Goal: Task Accomplishment & Management: Manage account settings

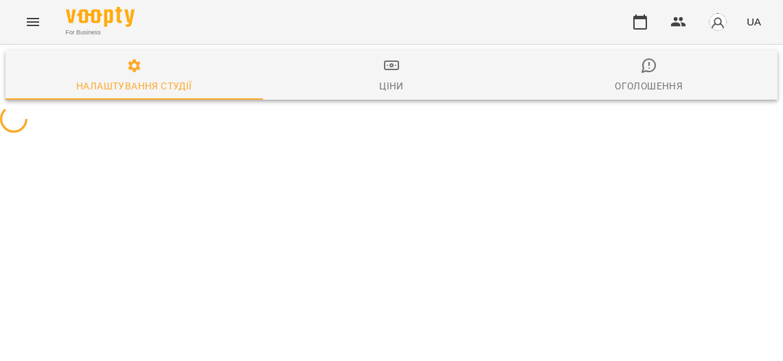
select select "**"
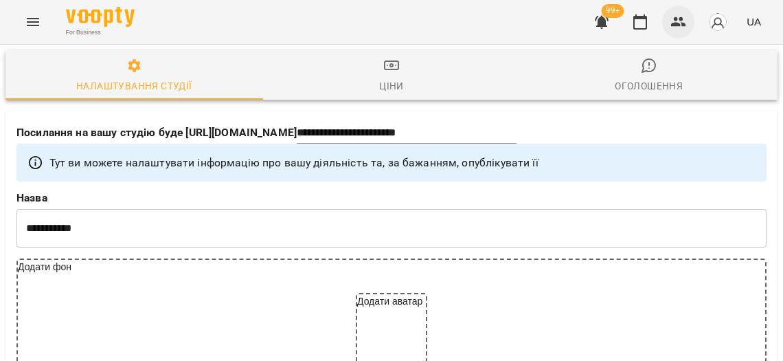
click at [679, 27] on icon "button" at bounding box center [679, 22] width 16 height 16
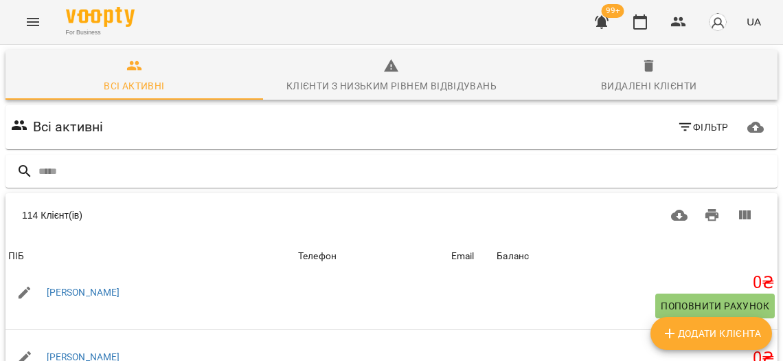
scroll to position [301, 0]
click at [596, 284] on body "For Business 99+ UA Всі активні Клієнти з низьким рівнем відвідувань Видалені к…" at bounding box center [391, 359] width 783 height 718
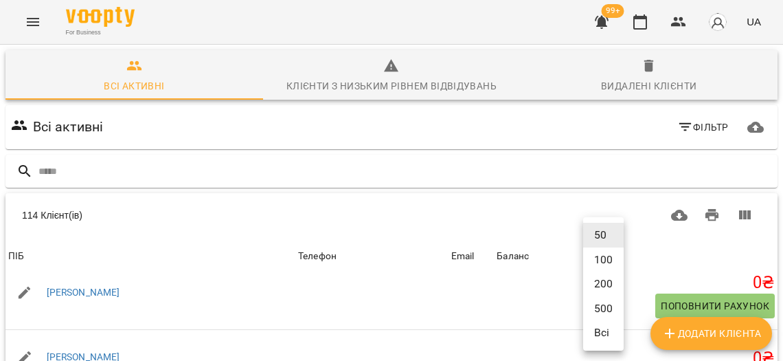
click at [597, 280] on li "200" at bounding box center [603, 283] width 41 height 25
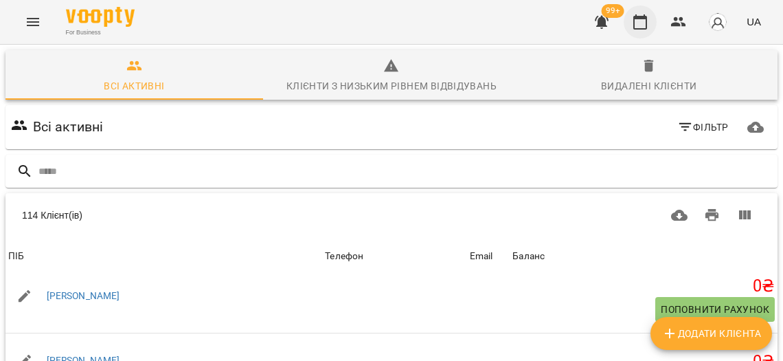
click at [649, 27] on icon "button" at bounding box center [640, 22] width 16 height 16
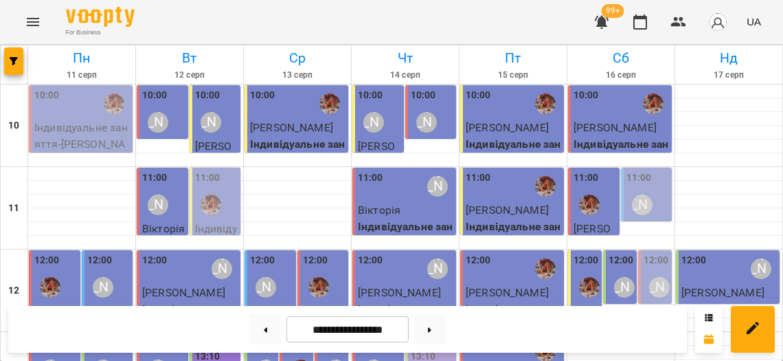
scroll to position [107, 0]
click at [654, 253] on label "12:00" at bounding box center [656, 260] width 25 height 15
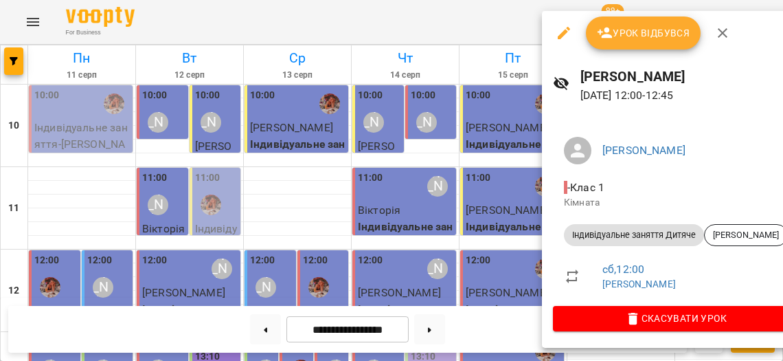
click at [481, 236] on div at bounding box center [391, 180] width 783 height 361
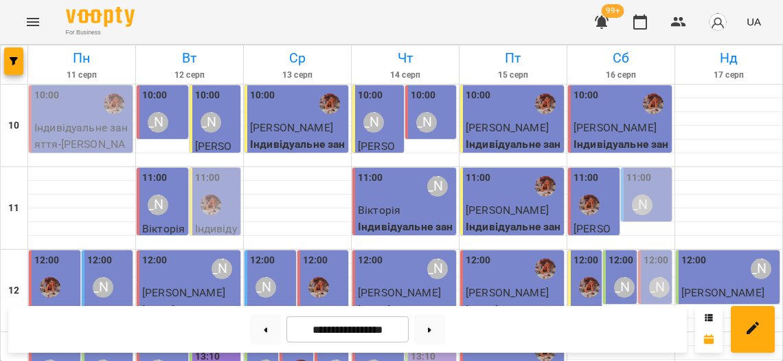
scroll to position [250, 0]
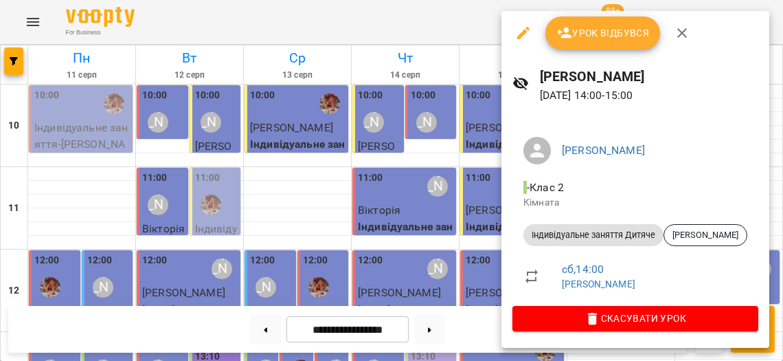
click at [445, 222] on div at bounding box center [391, 180] width 783 height 361
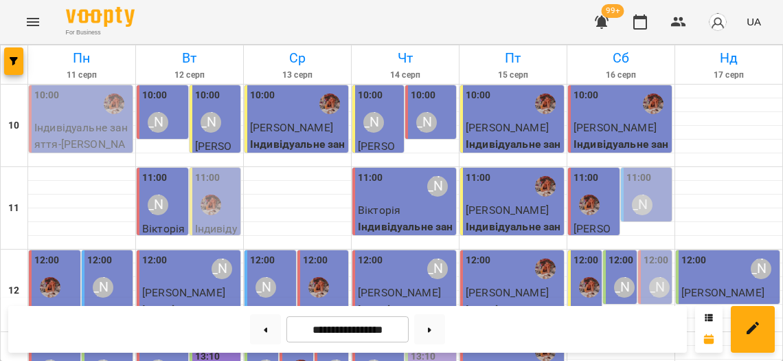
scroll to position [466, 0]
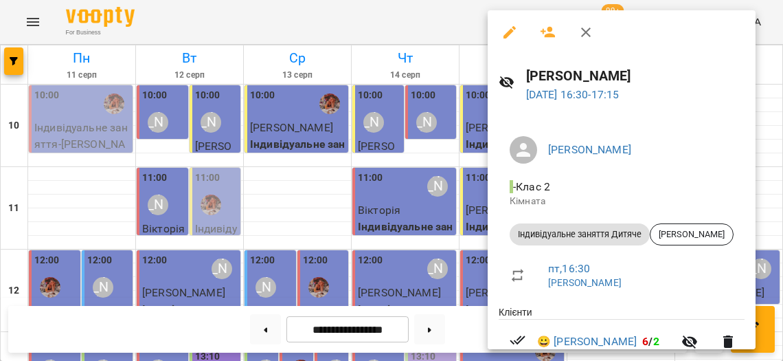
click at [358, 218] on div at bounding box center [391, 180] width 783 height 361
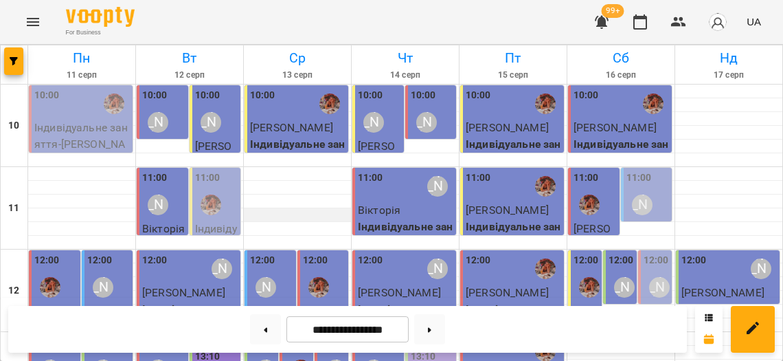
scroll to position [0, 0]
click at [35, 28] on button "Menu" at bounding box center [32, 21] width 33 height 33
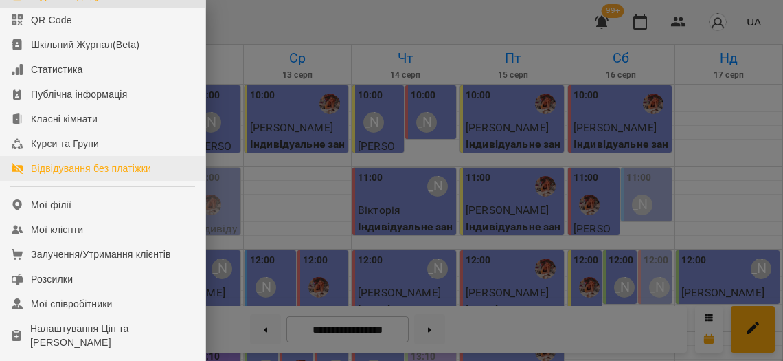
scroll to position [198, 0]
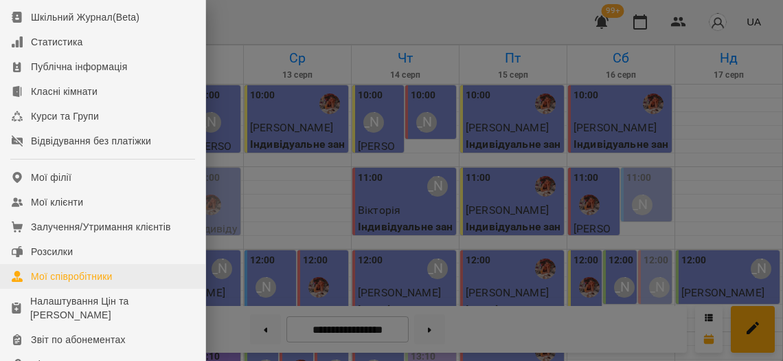
click at [98, 283] on div "Мої співробітники" at bounding box center [72, 276] width 82 height 14
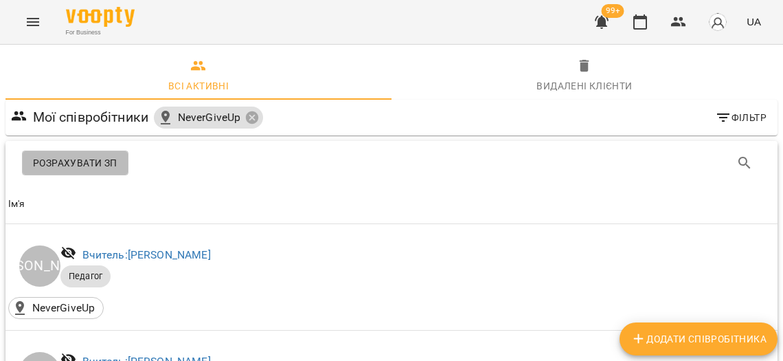
click at [101, 166] on span "Розрахувати ЗП" at bounding box center [75, 163] width 85 height 16
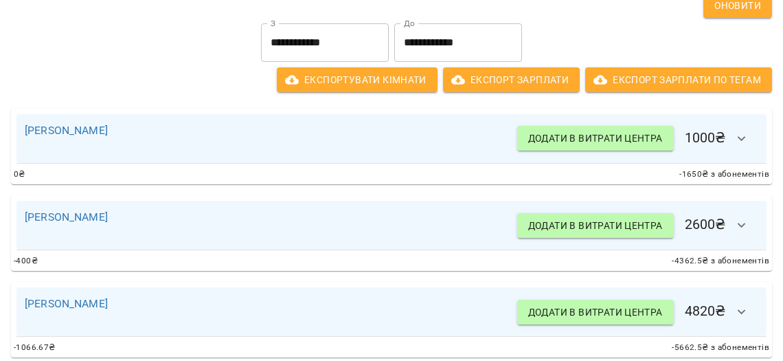
scroll to position [87, 0]
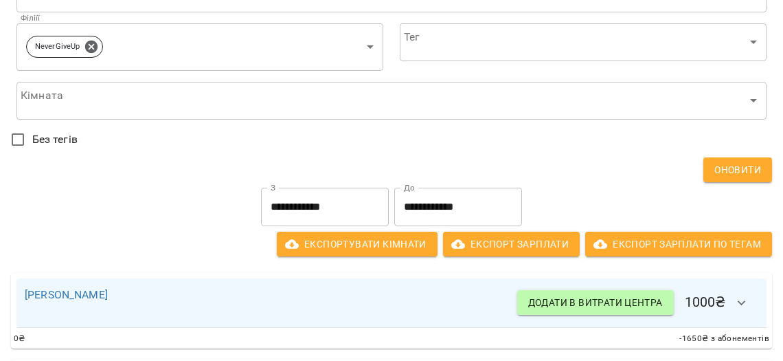
click at [285, 203] on input "**********" at bounding box center [325, 207] width 128 height 38
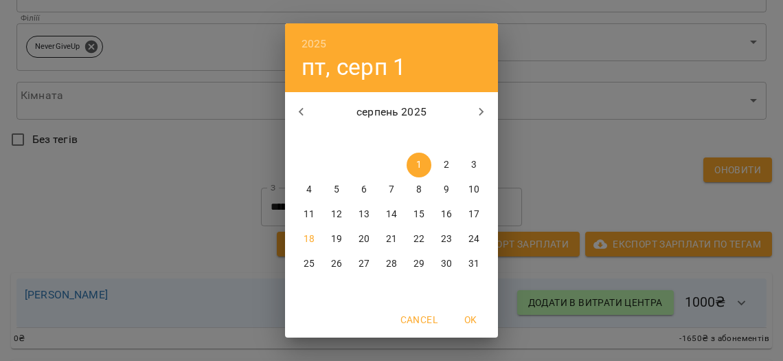
click at [311, 220] on button "11" at bounding box center [309, 214] width 25 height 25
type input "**********"
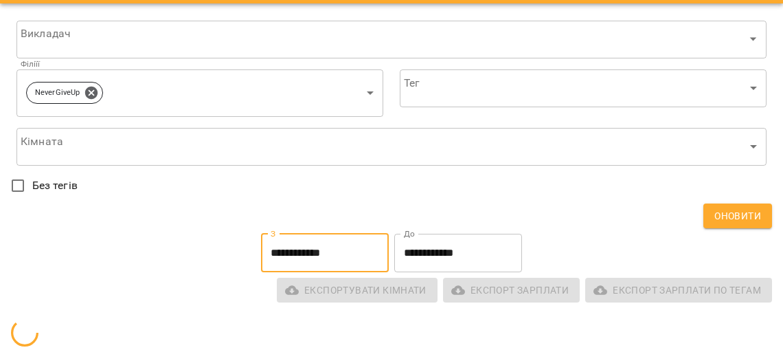
click at [451, 244] on input "**********" at bounding box center [458, 253] width 128 height 38
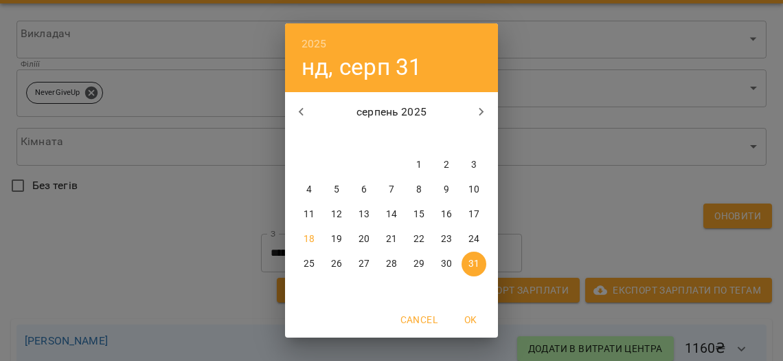
click at [421, 215] on p "15" at bounding box center [419, 215] width 11 height 14
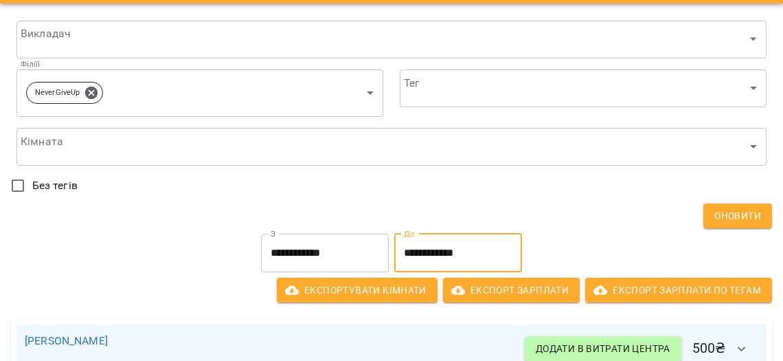
click at [432, 249] on input "**********" at bounding box center [458, 253] width 128 height 38
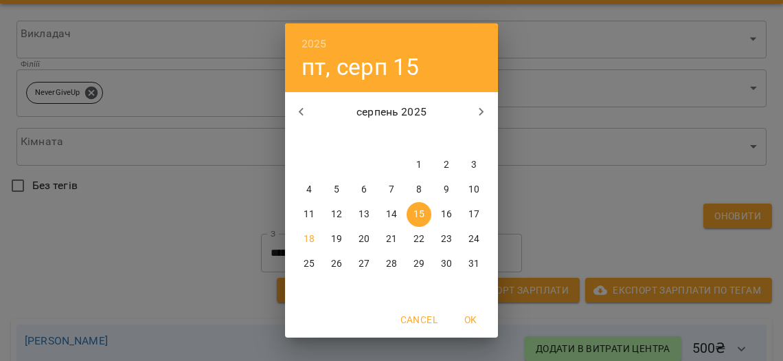
click at [476, 212] on p "17" at bounding box center [474, 215] width 11 height 14
type input "**********"
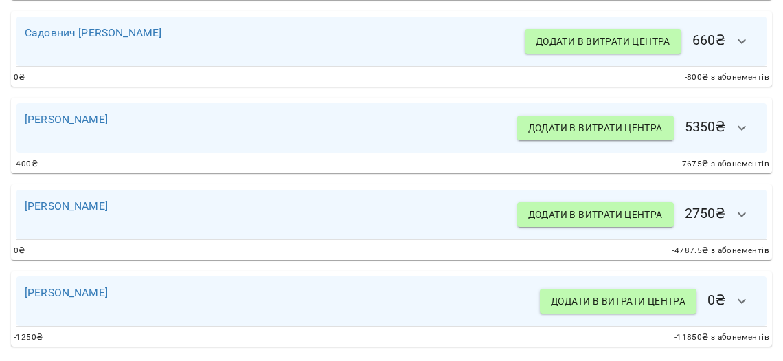
scroll to position [110, 0]
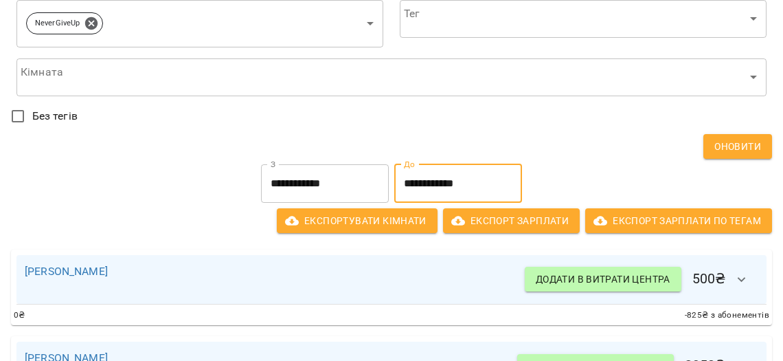
click at [349, 179] on input "**********" at bounding box center [325, 183] width 128 height 38
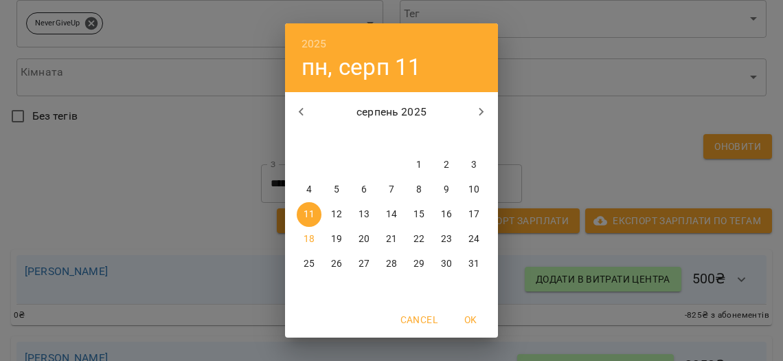
click at [315, 173] on div "28" at bounding box center [308, 165] width 27 height 25
click at [427, 153] on div "1" at bounding box center [418, 165] width 27 height 25
type input "**********"
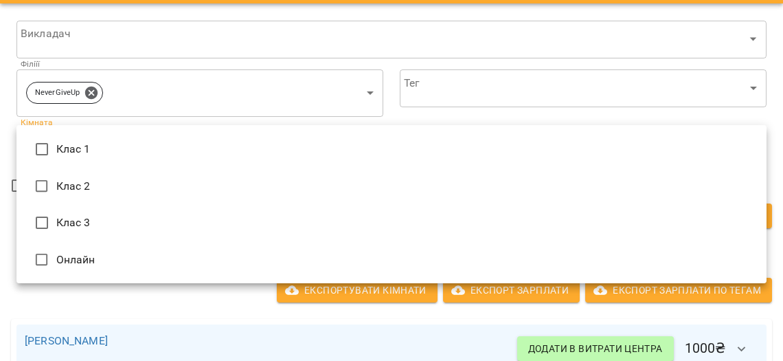
click at [264, 307] on div at bounding box center [391, 180] width 783 height 361
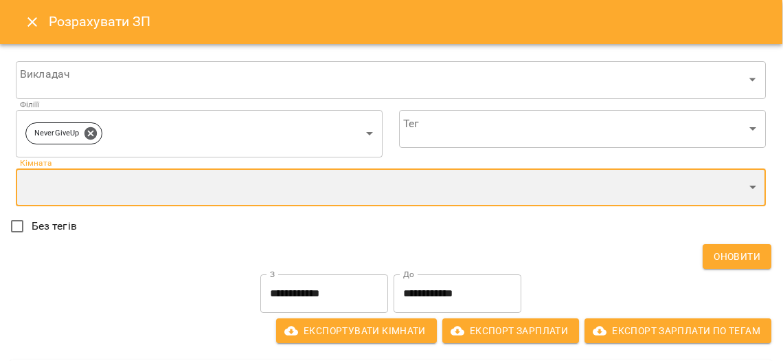
scroll to position [0, 1]
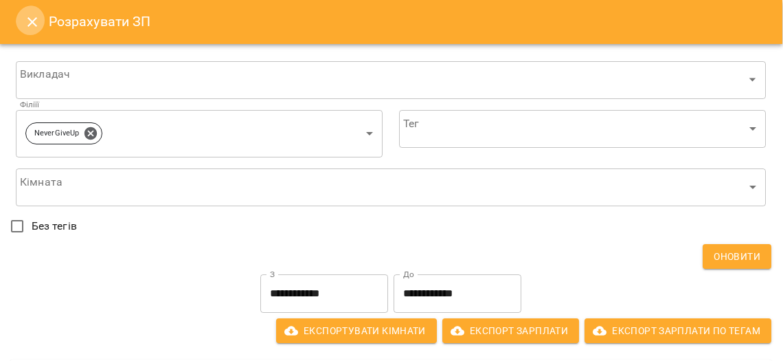
click at [34, 18] on icon "Close" at bounding box center [32, 22] width 16 height 16
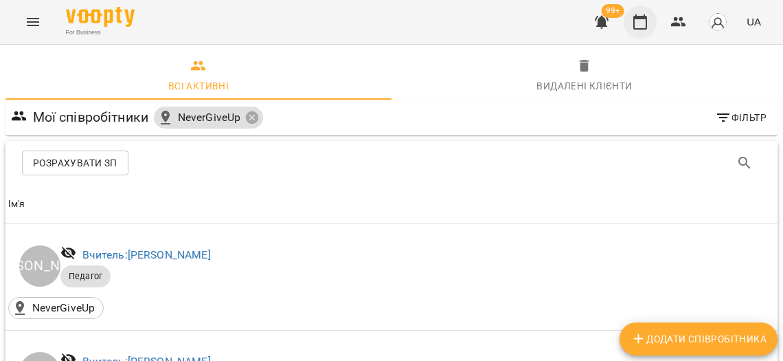
click at [647, 27] on icon "button" at bounding box center [641, 21] width 14 height 15
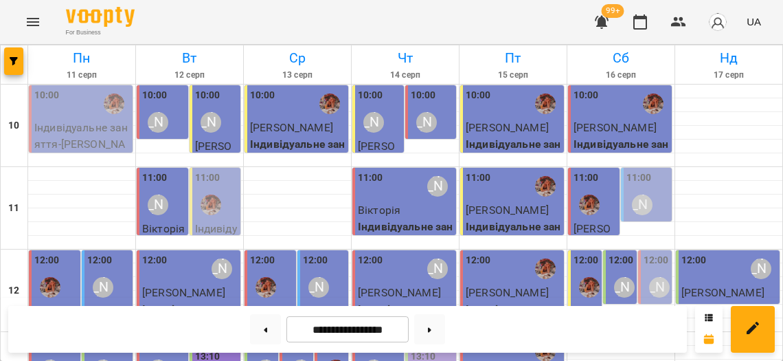
scroll to position [275, 0]
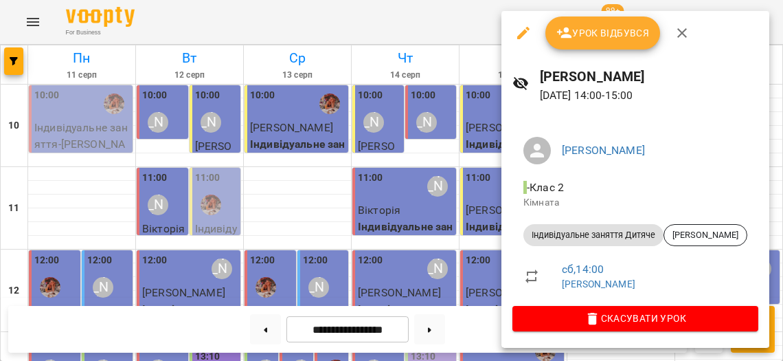
click at [471, 192] on div at bounding box center [391, 180] width 783 height 361
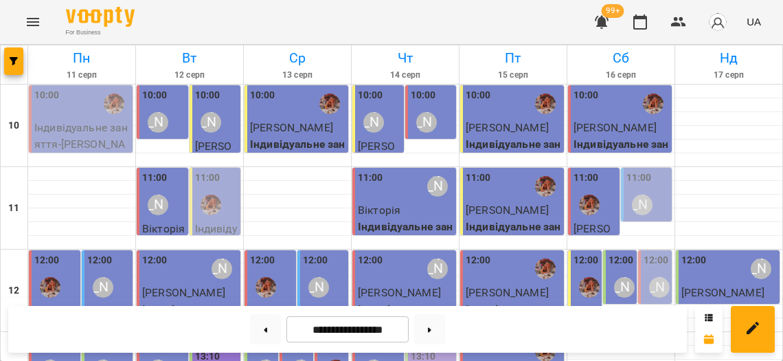
scroll to position [9, 0]
click at [655, 254] on label "12:00" at bounding box center [656, 260] width 25 height 15
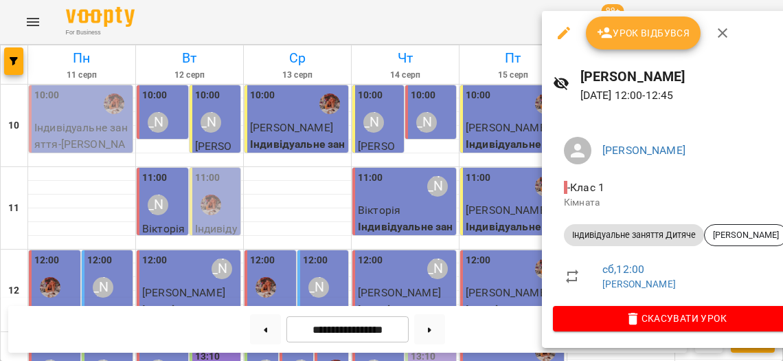
click at [467, 239] on div at bounding box center [391, 180] width 783 height 361
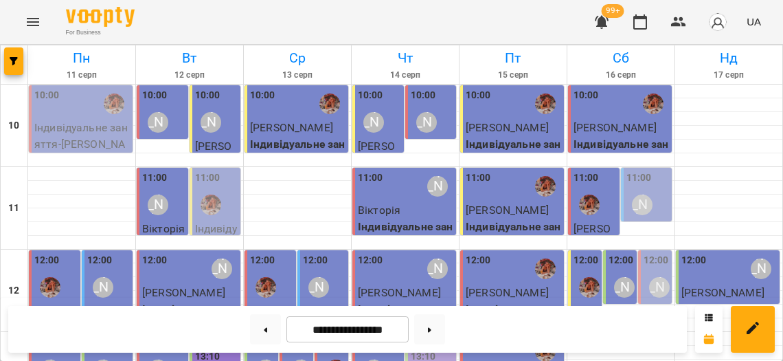
scroll to position [7, 0]
click at [651, 175] on label "11:00" at bounding box center [639, 177] width 25 height 15
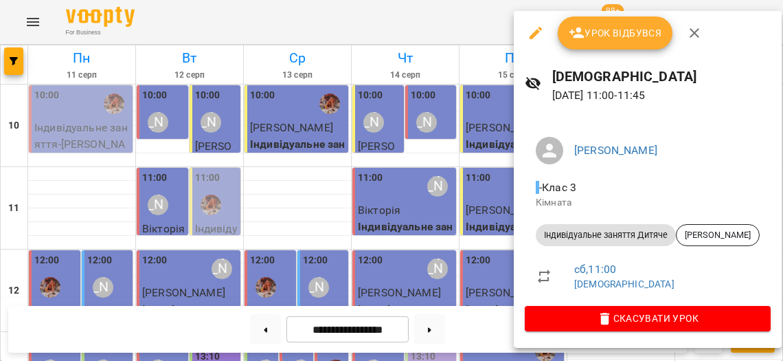
click at [451, 217] on div at bounding box center [391, 180] width 783 height 361
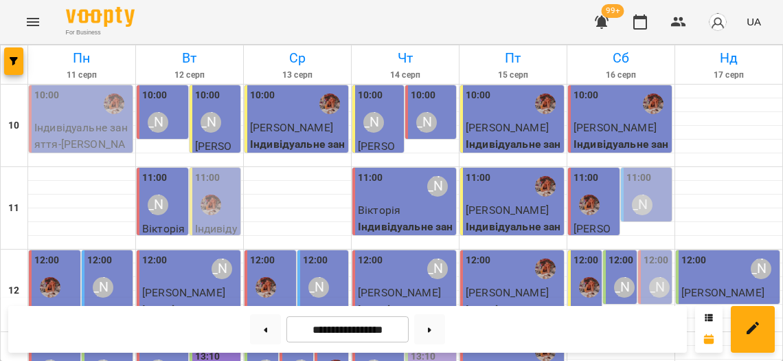
scroll to position [484, 0]
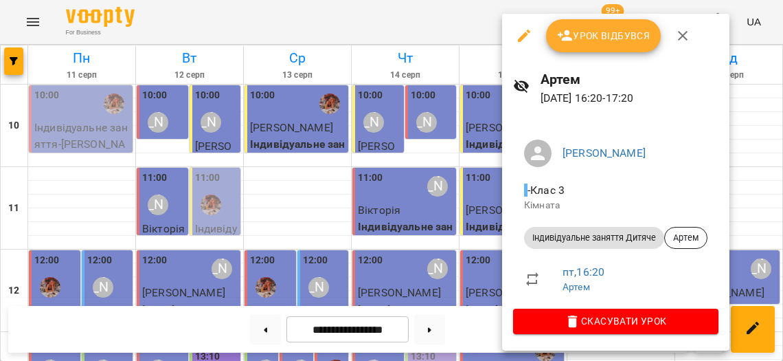
click at [436, 201] on div at bounding box center [391, 180] width 783 height 361
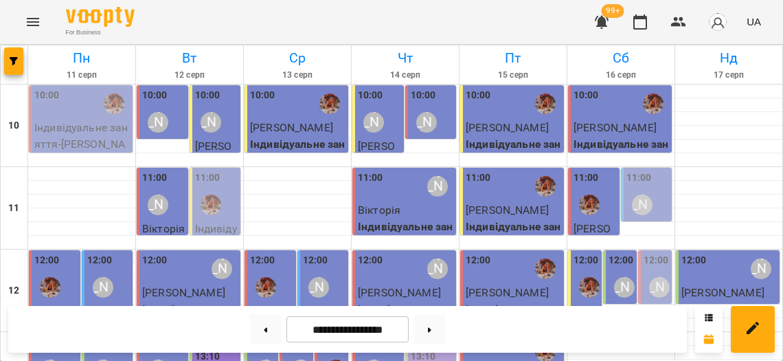
scroll to position [295, 0]
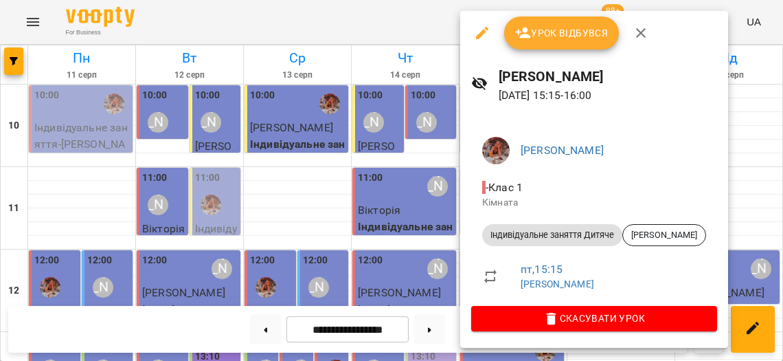
click at [379, 242] on div at bounding box center [391, 180] width 783 height 361
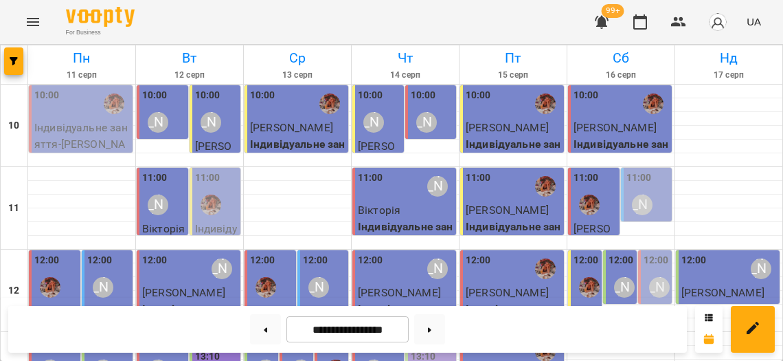
scroll to position [148, 0]
click at [433, 349] on label "13:10" at bounding box center [423, 356] width 25 height 15
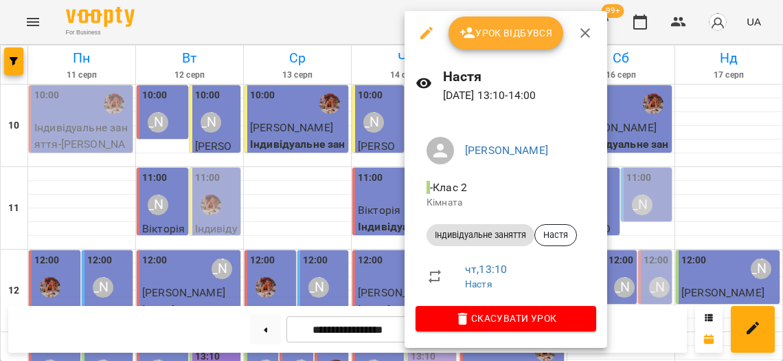
click at [353, 279] on div at bounding box center [391, 180] width 783 height 361
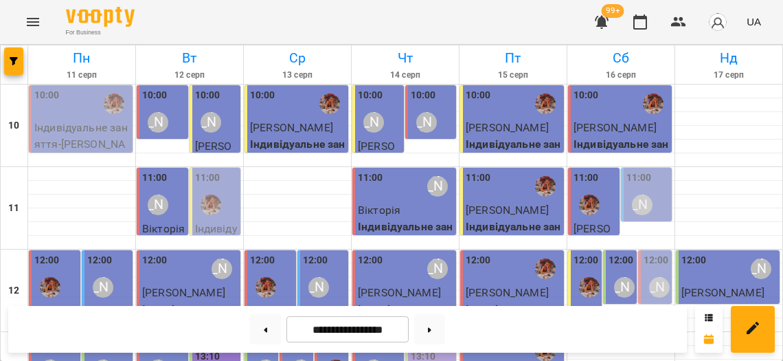
scroll to position [594, 0]
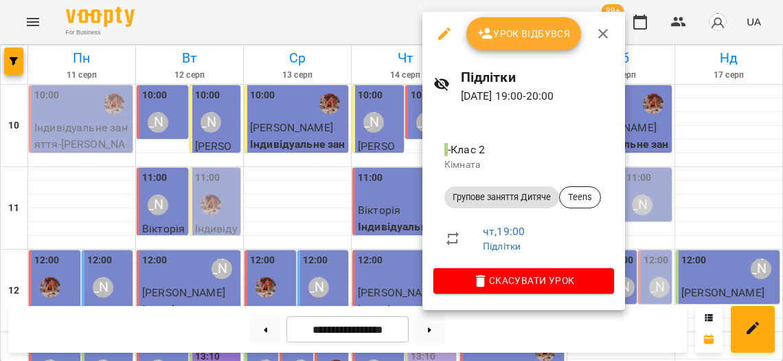
click at [344, 256] on div at bounding box center [391, 180] width 783 height 361
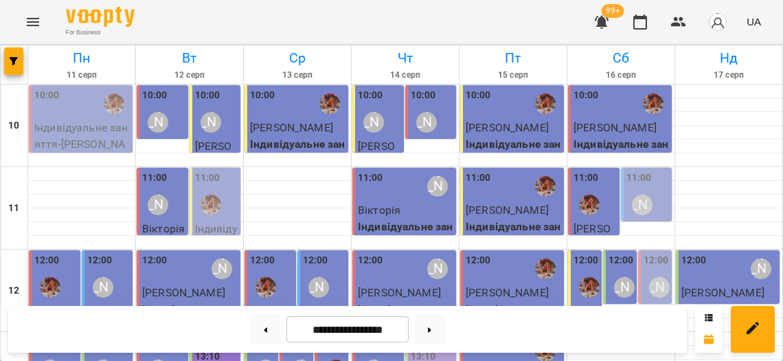
scroll to position [290, 0]
click at [679, 22] on icon "button" at bounding box center [679, 22] width 16 height 16
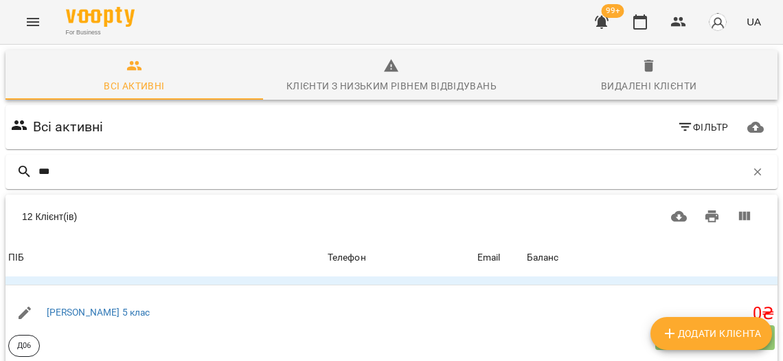
scroll to position [585, 0]
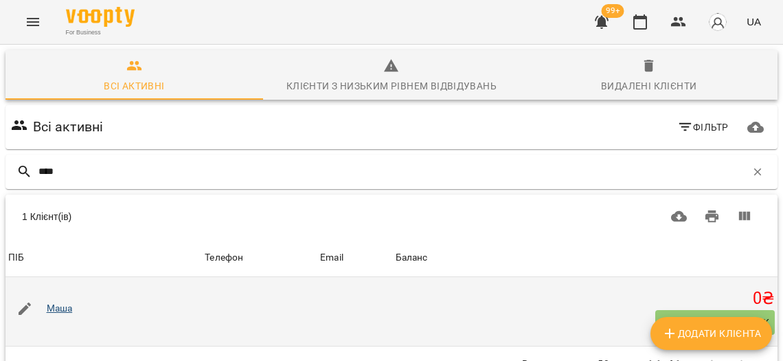
type input "****"
click at [63, 306] on link "Маша" at bounding box center [60, 307] width 26 height 11
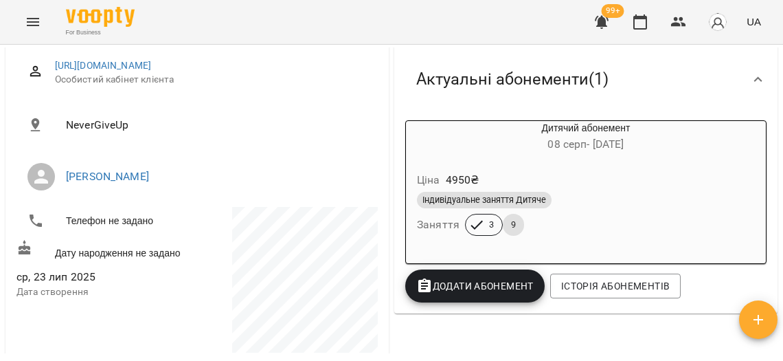
scroll to position [157, 0]
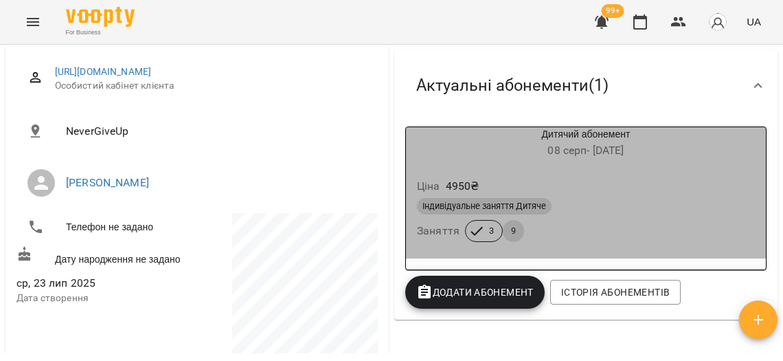
click at [560, 166] on div "Ціна 4950 ₴ Індивідуальне заняття Дитяче Заняття 3 9" at bounding box center [586, 212] width 360 height 93
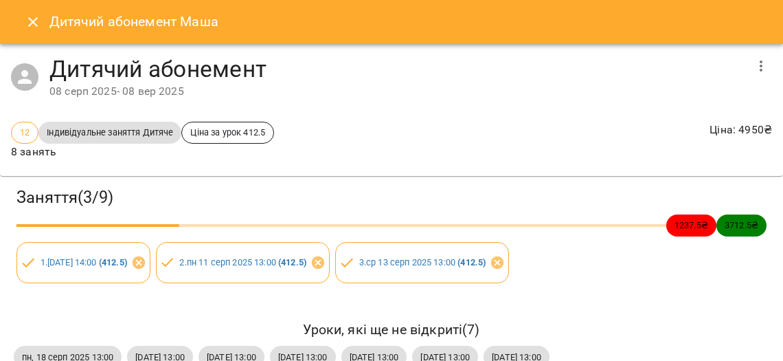
click at [25, 23] on icon "Close" at bounding box center [33, 22] width 16 height 16
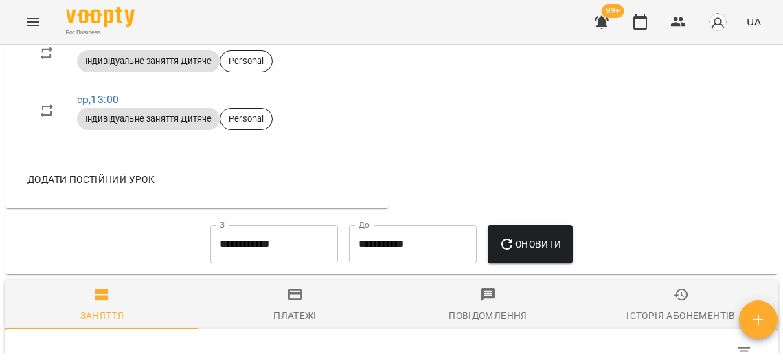
scroll to position [706, 0]
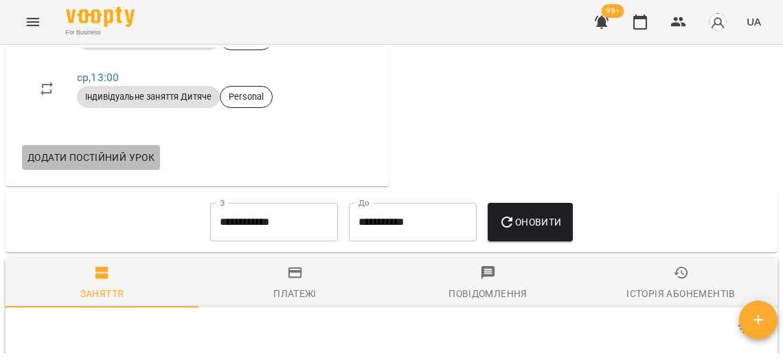
click at [117, 166] on span "Додати постійний урок" at bounding box center [90, 157] width 127 height 16
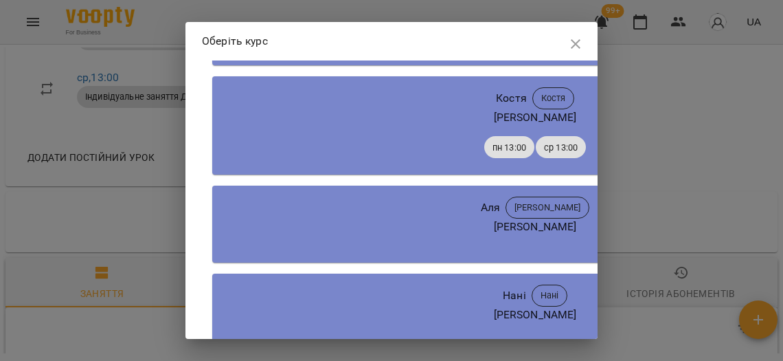
scroll to position [6635, 0]
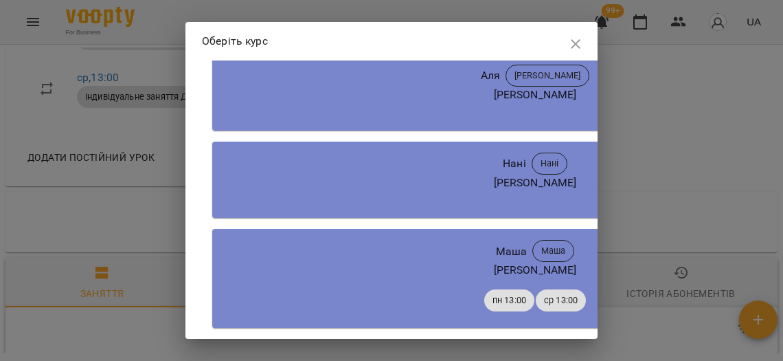
click at [465, 260] on div "[PERSON_NAME] [PERSON_NAME] пн 13:00 ср 13:00" at bounding box center [535, 278] width 646 height 99
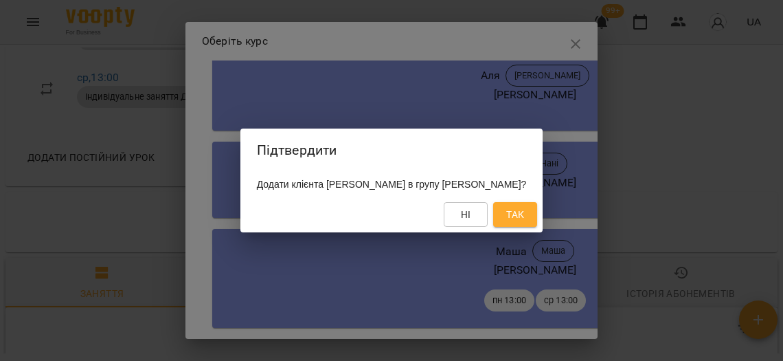
click at [506, 216] on span "Так" at bounding box center [515, 214] width 18 height 16
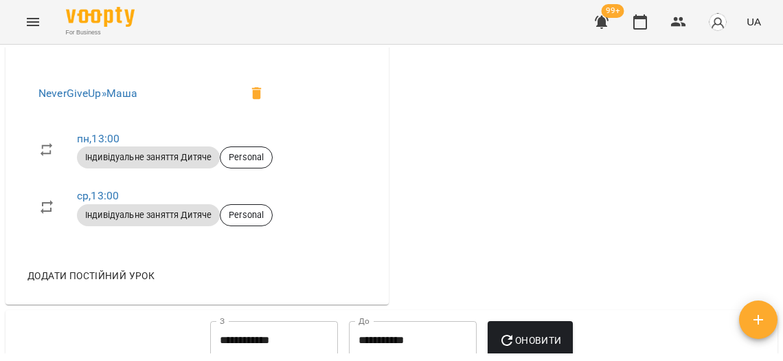
scroll to position [600, 0]
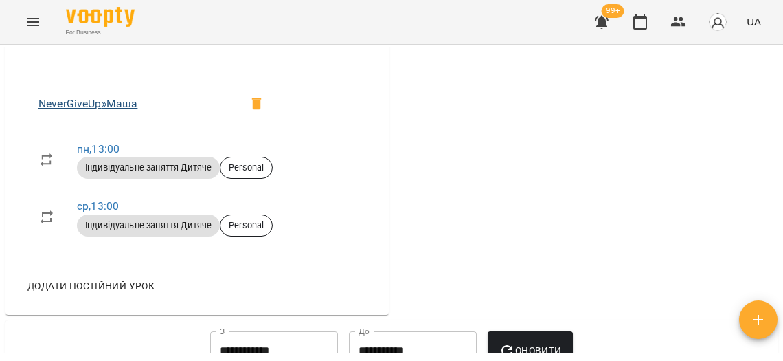
click at [129, 110] on link "NeverGiveUp » [PERSON_NAME]" at bounding box center [87, 103] width 99 height 13
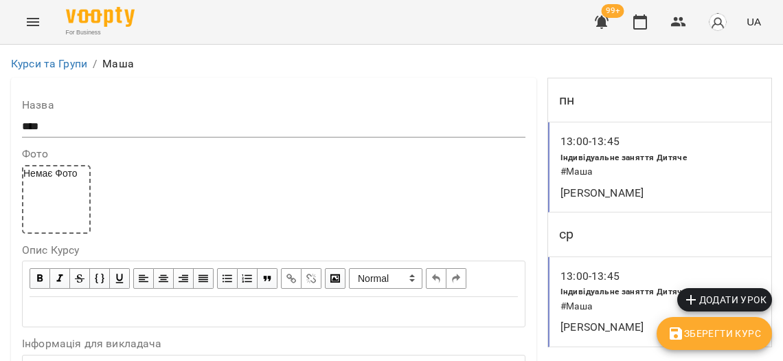
click at [748, 302] on span "Додати урок" at bounding box center [725, 299] width 84 height 16
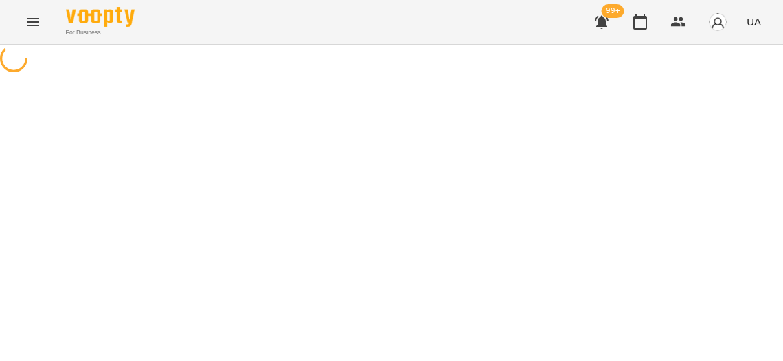
select select "**********"
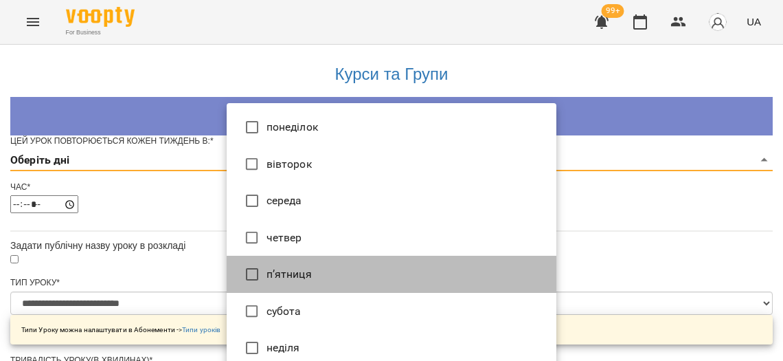
click at [274, 263] on li "п’ятниця" at bounding box center [392, 274] width 330 height 37
type input "*"
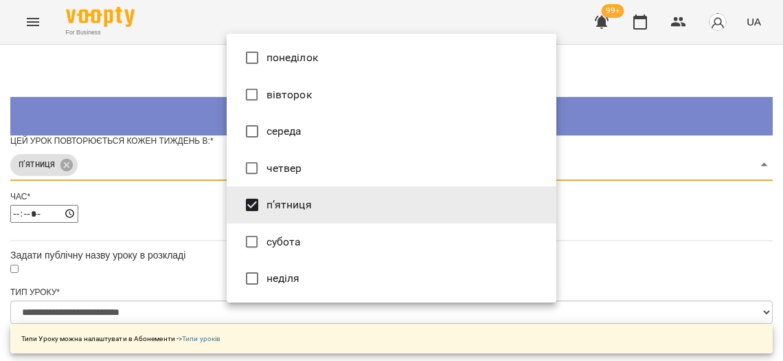
click at [280, 305] on div at bounding box center [391, 180] width 783 height 361
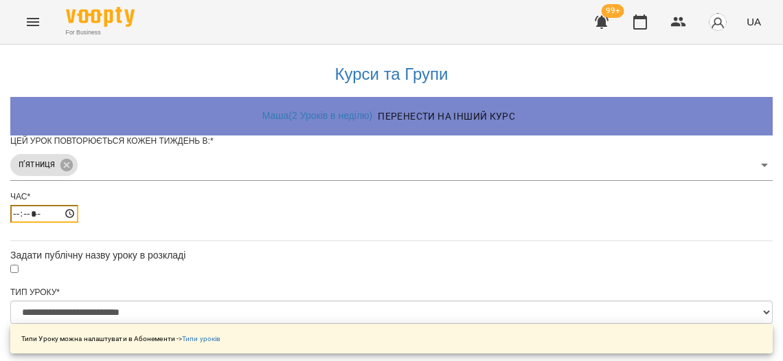
click at [78, 223] on input "*****" at bounding box center [44, 214] width 68 height 18
type input "*****"
click at [363, 223] on div "*****" at bounding box center [391, 214] width 763 height 18
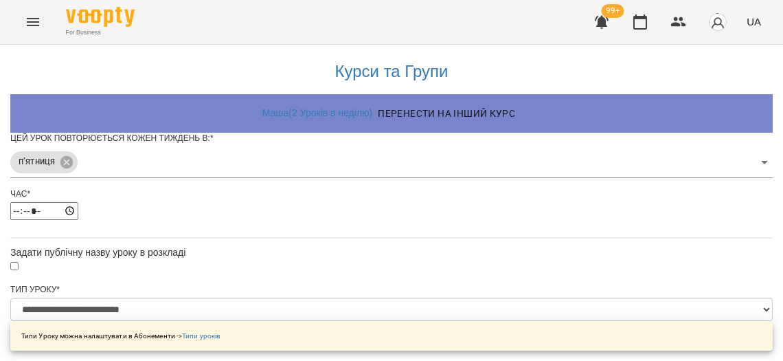
scroll to position [584, 0]
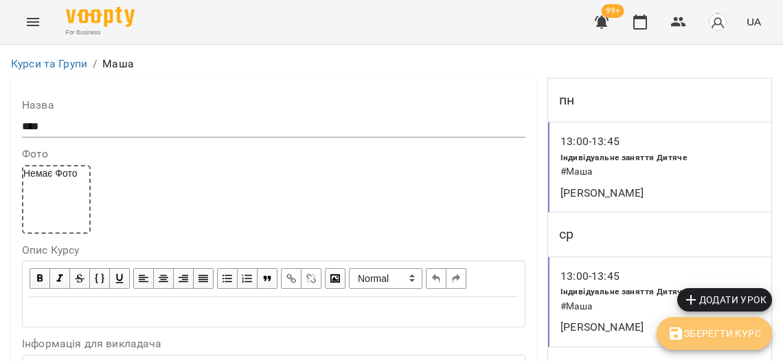
click at [701, 337] on span "Зберегти Курс" at bounding box center [714, 333] width 93 height 16
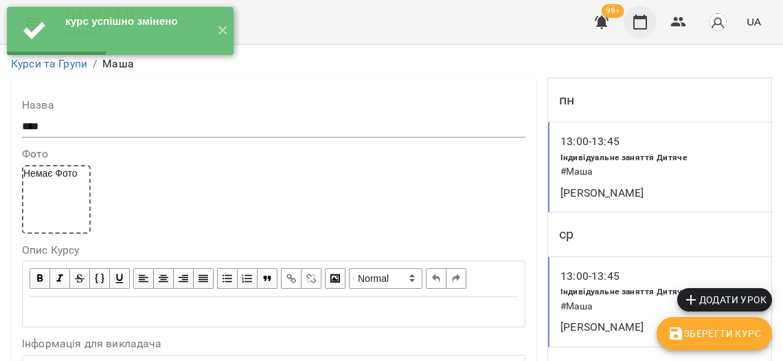
click at [645, 25] on icon "button" at bounding box center [640, 22] width 16 height 16
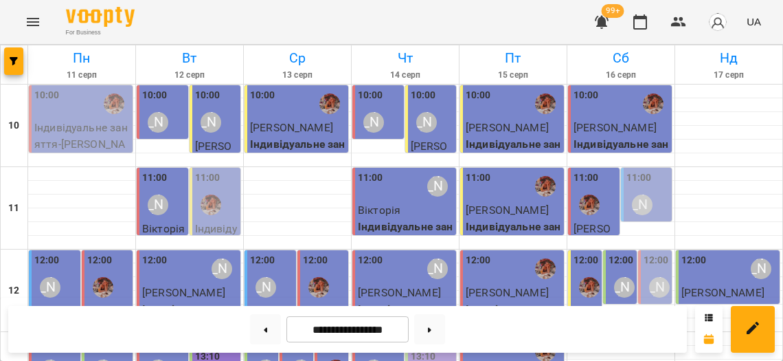
scroll to position [264, 0]
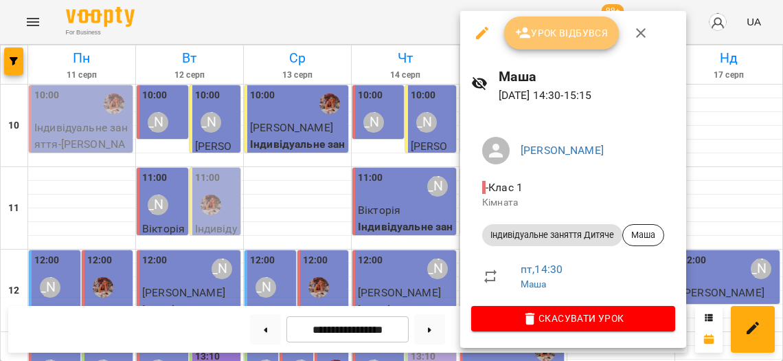
click at [555, 30] on span "Урок відбувся" at bounding box center [561, 33] width 93 height 16
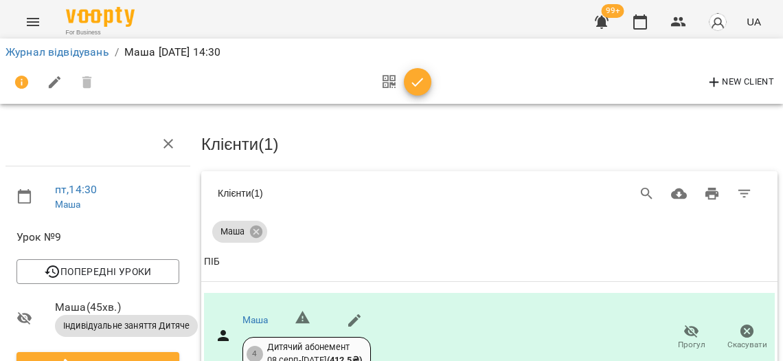
click at [412, 81] on icon "button" at bounding box center [418, 82] width 16 height 16
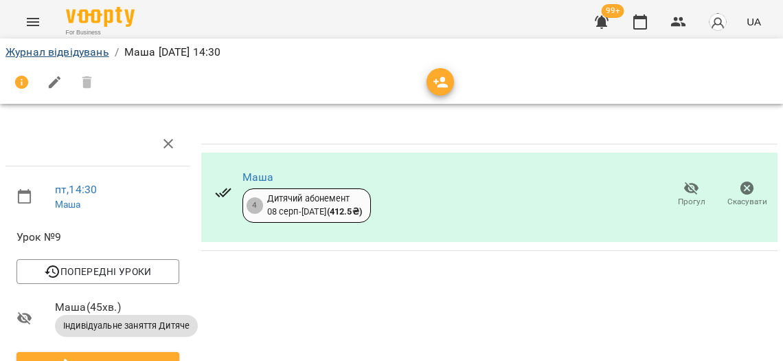
click at [91, 49] on link "Журнал відвідувань" at bounding box center [57, 51] width 104 height 13
